Goal: Information Seeking & Learning: Learn about a topic

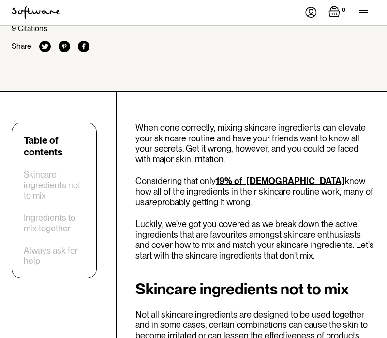
scroll to position [346, 0]
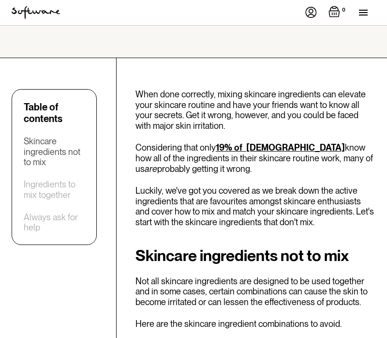
click at [57, 140] on div "Skincare ingredients not to mix" at bounding box center [54, 151] width 61 height 31
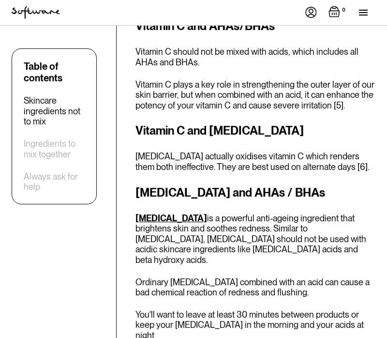
scroll to position [1416, 0]
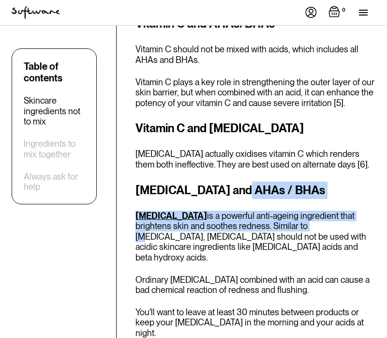
drag, startPoint x: 237, startPoint y: 112, endPoint x: 267, endPoint y: 157, distance: 53.7
click at [269, 181] on div "[MEDICAL_DATA] and AHAs / BHAs [MEDICAL_DATA] is a powerful anti-ageing ingredi…" at bounding box center [255, 259] width 240 height 157
click at [267, 210] on p "[MEDICAL_DATA] is a powerful anti-ageing ingredient that brightens skin and soo…" at bounding box center [255, 236] width 240 height 52
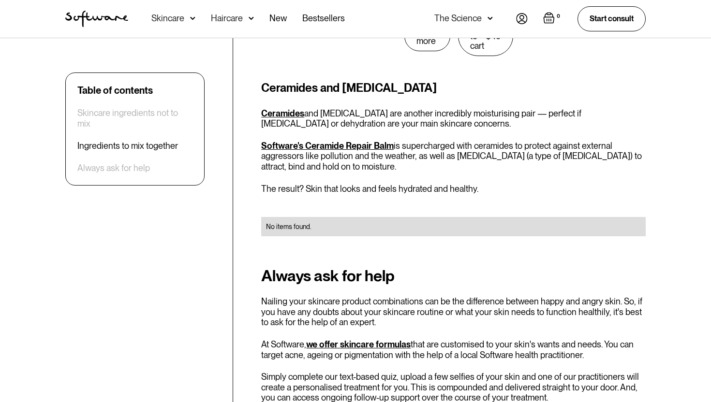
scroll to position [2542, 0]
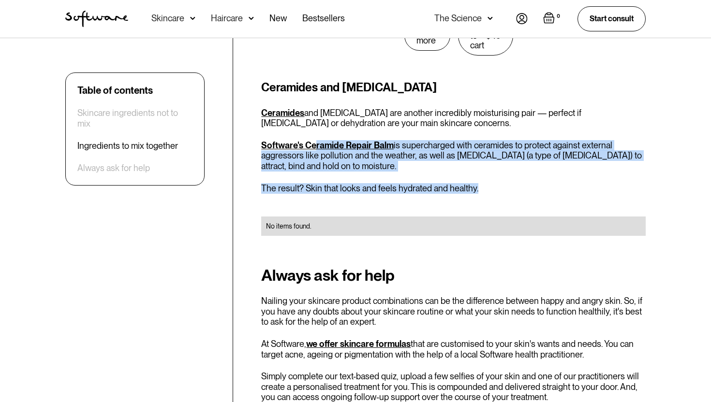
drag, startPoint x: 469, startPoint y: 159, endPoint x: 309, endPoint y: 125, distance: 163.1
click at [311, 123] on div "Ceramides and [MEDICAL_DATA] Ceramides and [MEDICAL_DATA] are another incredibl…" at bounding box center [453, 163] width 385 height 169
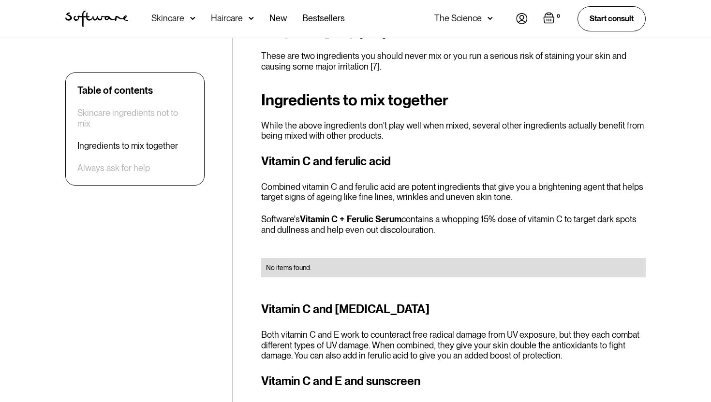
scroll to position [1356, 0]
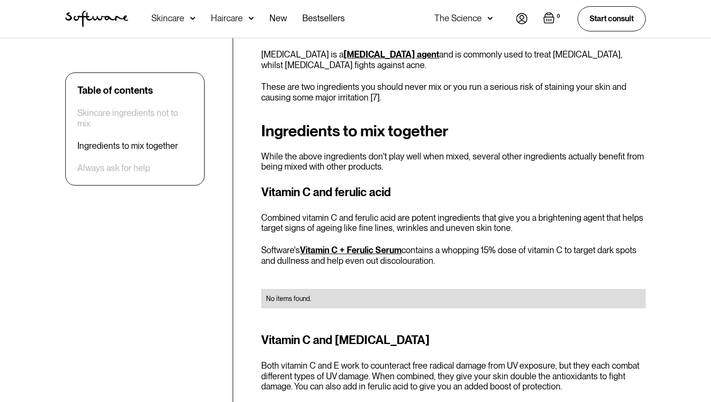
click at [315, 151] on p "While the above ingredients don't play well when mixed, several other ingredien…" at bounding box center [453, 161] width 385 height 21
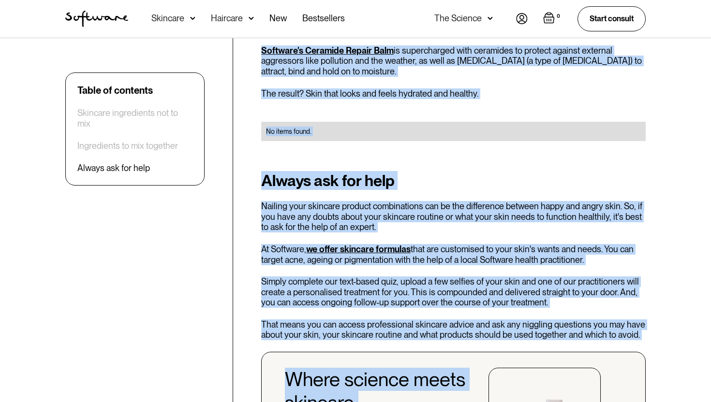
scroll to position [2653, 0]
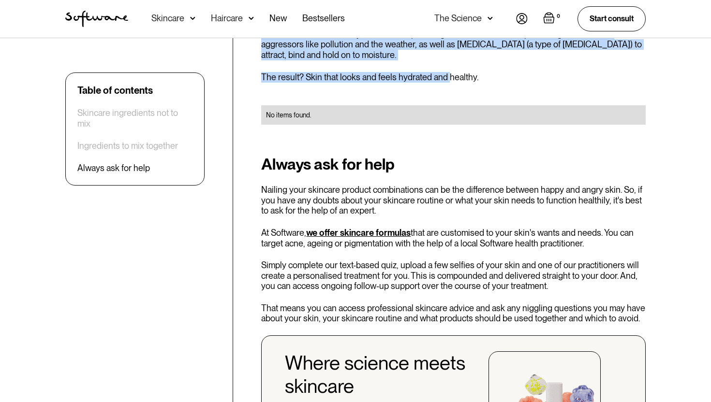
drag, startPoint x: 262, startPoint y: 214, endPoint x: 454, endPoint y: 55, distance: 249.4
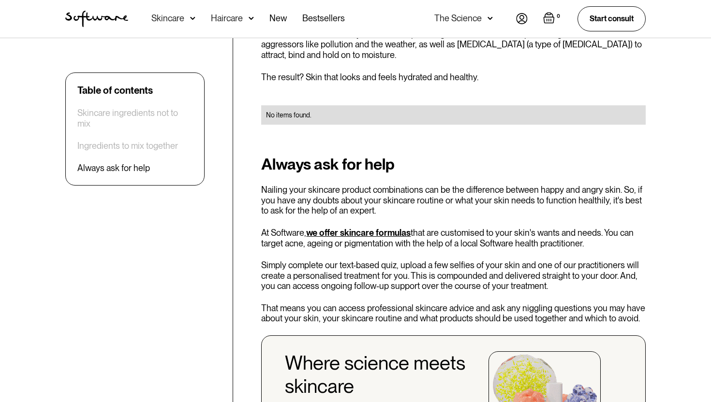
click at [386, 50] on div "Ceramides and [MEDICAL_DATA] Ceramides and [MEDICAL_DATA] are another incredibl…" at bounding box center [453, 52] width 385 height 169
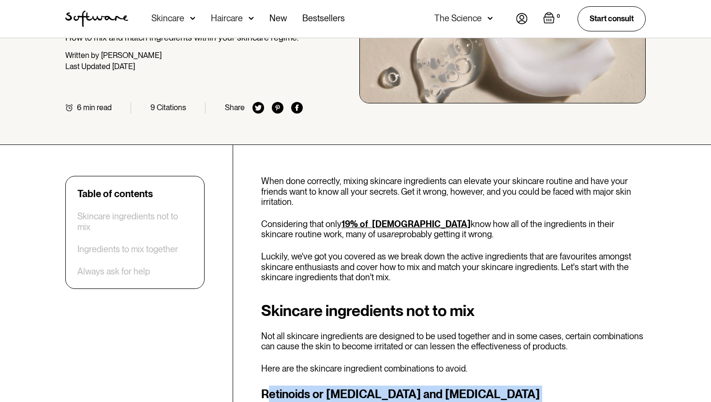
scroll to position [181, 0]
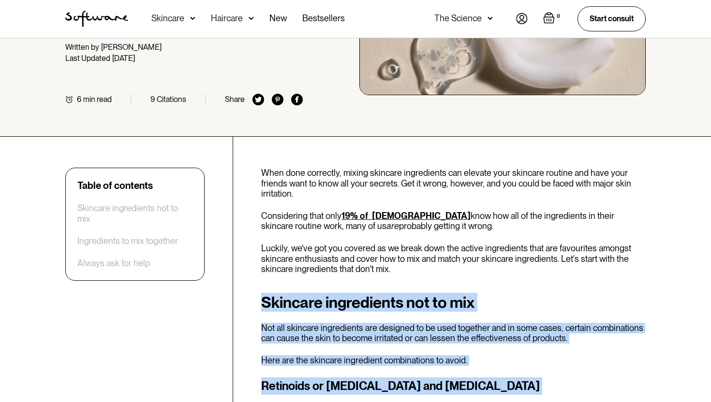
drag, startPoint x: 473, startPoint y: 45, endPoint x: 250, endPoint y: 301, distance: 339.1
copy div "Skincare ingredients not to mix Not all skincare ingredients are designed to be…"
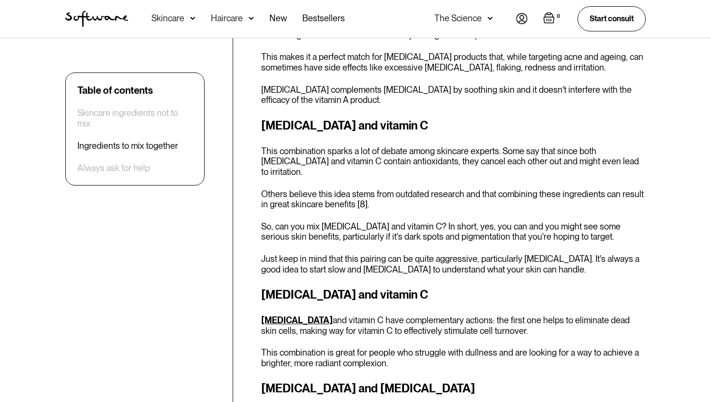
scroll to position [1832, 0]
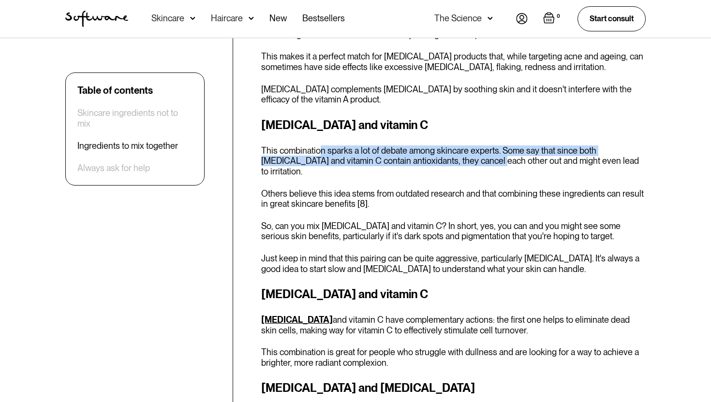
drag, startPoint x: 320, startPoint y: 130, endPoint x: 450, endPoint y: 138, distance: 130.4
click at [386, 146] on p "This combination sparks a lot of debate among skincare experts. Some say that s…" at bounding box center [453, 161] width 385 height 31
